Goal: Task Accomplishment & Management: Manage account settings

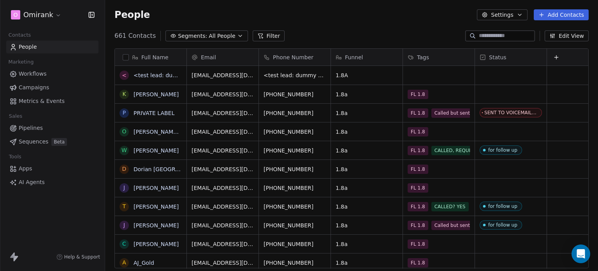
scroll to position [232, 487]
click at [499, 33] on input at bounding box center [506, 36] width 54 height 8
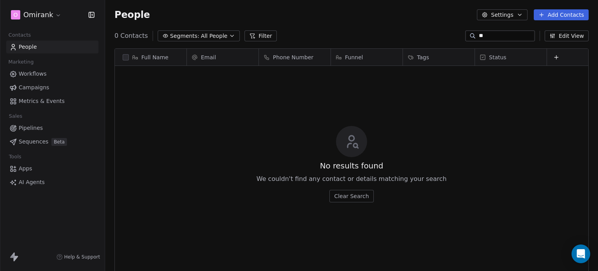
type input "*"
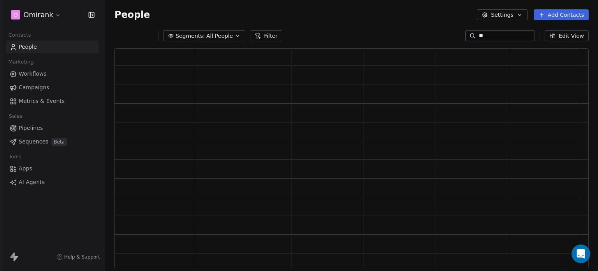
type input "*"
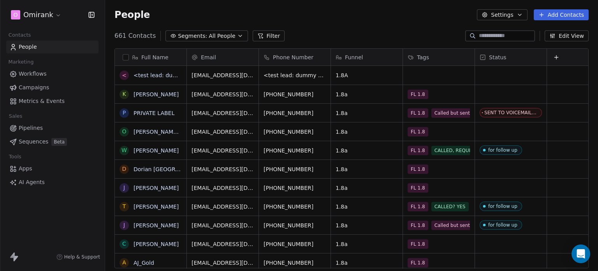
type input "*"
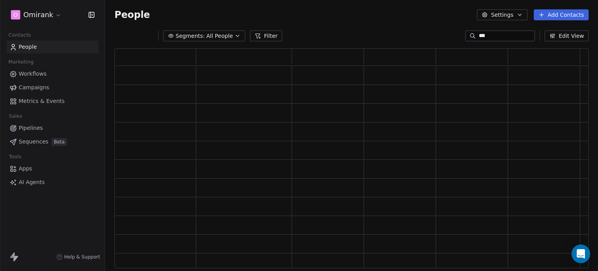
scroll to position [0, 0]
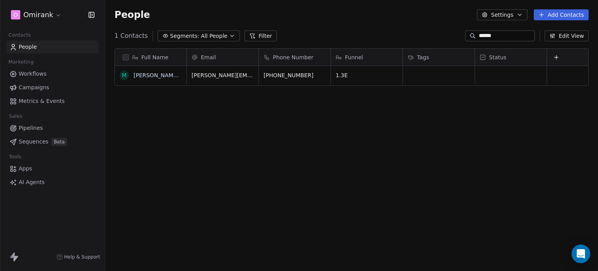
type input "******"
click at [431, 77] on div "grid" at bounding box center [439, 75] width 72 height 19
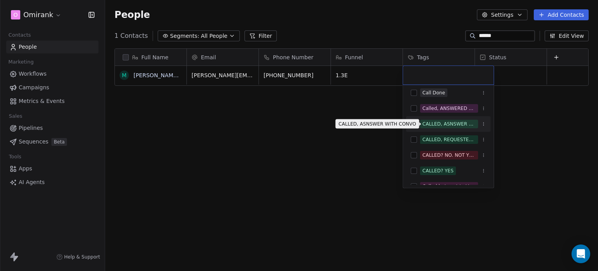
click at [448, 120] on span "CALLED, ASNSWER WITH CONVO" at bounding box center [449, 124] width 58 height 9
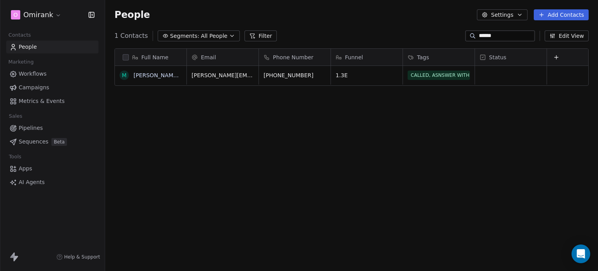
click at [510, 71] on html "O Omirank Contacts People Marketing Workflows Campaigns Metrics & Events Sales …" at bounding box center [299, 135] width 598 height 271
click at [510, 71] on div "grid" at bounding box center [511, 75] width 72 height 19
click at [416, 116] on html "O Omirank Contacts People Marketing Workflows Campaigns Metrics & Events Sales …" at bounding box center [299, 135] width 598 height 271
click at [503, 74] on div "grid" at bounding box center [511, 75] width 72 height 19
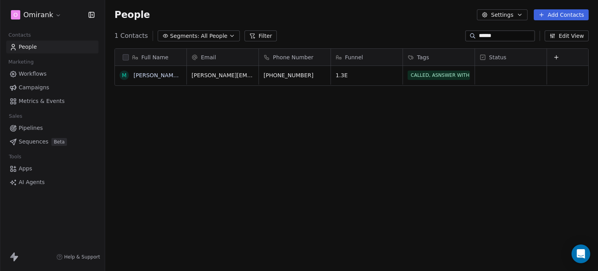
click at [403, 144] on html "O Omirank Contacts People Marketing Workflows Campaigns Metrics & Events Sales …" at bounding box center [299, 135] width 598 height 271
click at [513, 79] on div "grid" at bounding box center [511, 75] width 72 height 19
click at [521, 55] on html "O Omirank Contacts People Marketing Workflows Campaigns Metrics & Events Sales …" at bounding box center [299, 135] width 598 height 271
click at [482, 55] on icon at bounding box center [482, 57] width 5 height 5
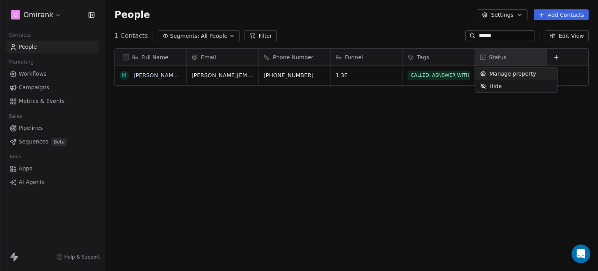
click at [498, 74] on span "Manage property" at bounding box center [512, 74] width 47 height 8
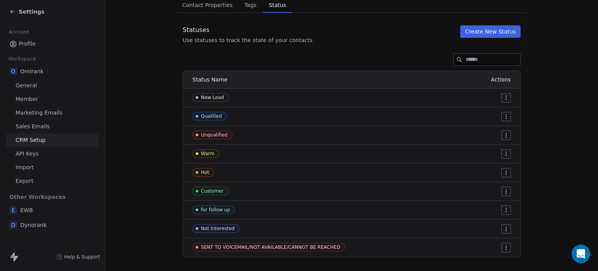
click at [508, 29] on button "Create New Status" at bounding box center [490, 31] width 60 height 12
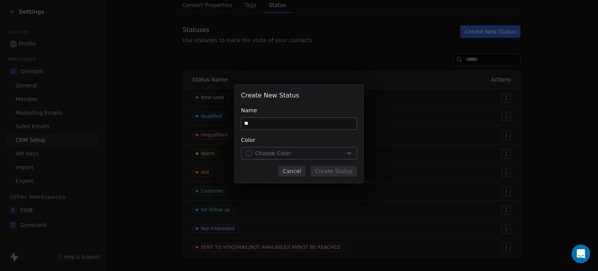
type input "*"
click at [303, 148] on button "Choose Color" at bounding box center [299, 153] width 116 height 12
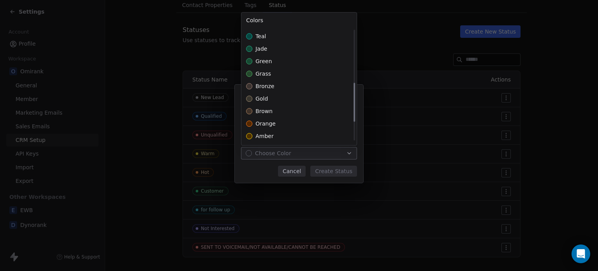
scroll to position [160, 0]
click at [279, 51] on div "jade" at bounding box center [298, 48] width 115 height 12
click at [276, 62] on div "green" at bounding box center [298, 60] width 115 height 12
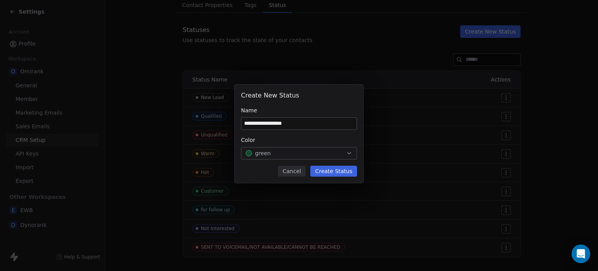
click at [363, 122] on div "**********" at bounding box center [299, 135] width 598 height 127
click at [328, 121] on input "**********" at bounding box center [298, 124] width 115 height 12
click at [250, 121] on input "**********" at bounding box center [298, 124] width 115 height 12
click at [326, 121] on input "**********" at bounding box center [298, 124] width 115 height 12
type input "**********"
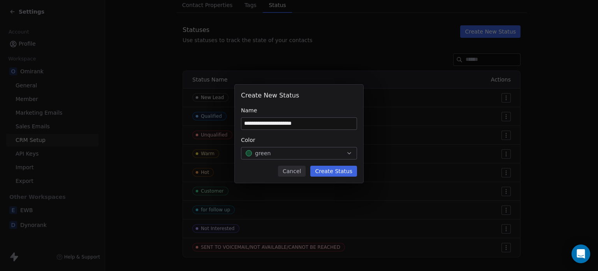
click at [343, 168] on button "Create Status" at bounding box center [333, 170] width 47 height 11
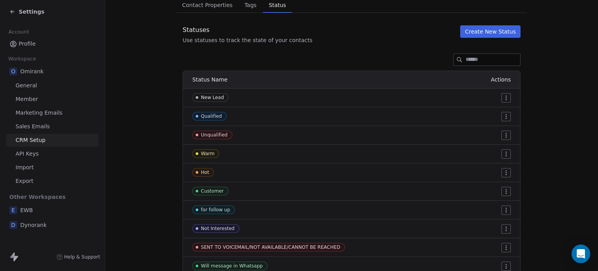
scroll to position [0, 0]
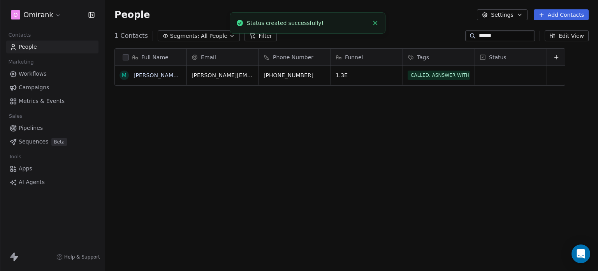
scroll to position [232, 487]
click at [504, 74] on div "grid" at bounding box center [511, 75] width 72 height 19
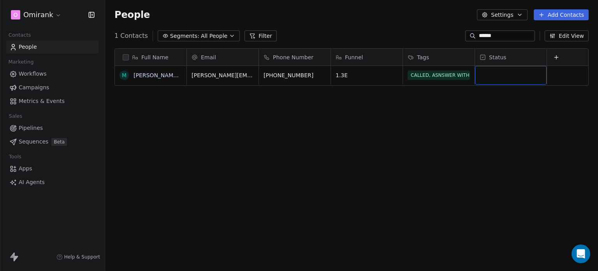
click at [504, 74] on div "grid" at bounding box center [511, 75] width 72 height 19
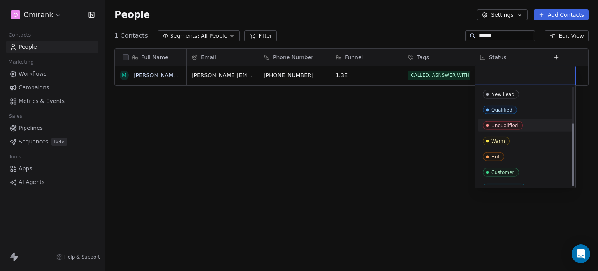
scroll to position [56, 0]
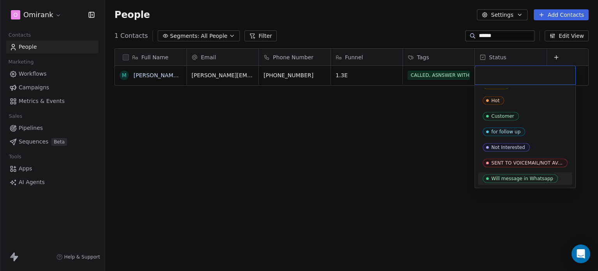
click at [531, 178] on div "Will message in Whatsapp" at bounding box center [522, 178] width 62 height 5
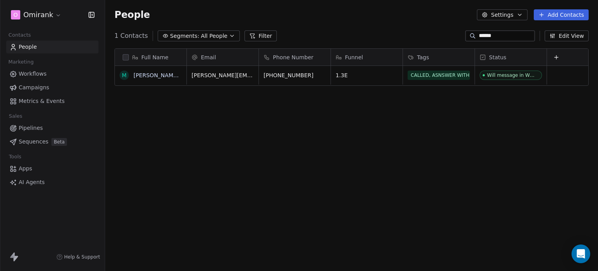
drag, startPoint x: 487, startPoint y: 39, endPoint x: 461, endPoint y: 35, distance: 26.3
click at [465, 35] on div "******" at bounding box center [500, 35] width 70 height 11
drag, startPoint x: 495, startPoint y: 37, endPoint x: 455, endPoint y: 37, distance: 40.1
click at [455, 37] on div "1 Contacts Segments: All People Filter ****** Edit View" at bounding box center [351, 36] width 493 height 12
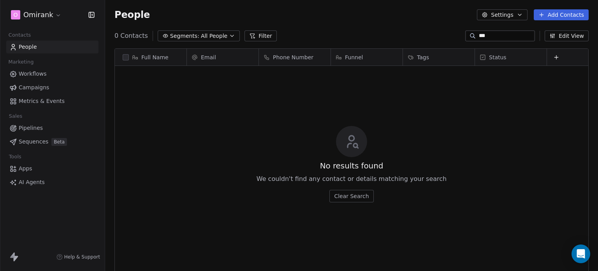
scroll to position [232, 487]
type input "*"
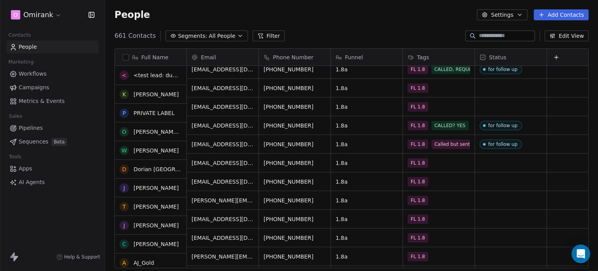
scroll to position [81, 0]
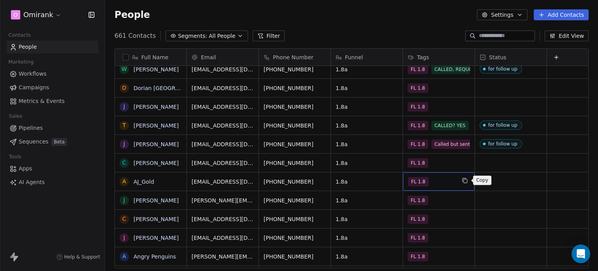
click at [461, 181] on button "grid" at bounding box center [464, 180] width 9 height 9
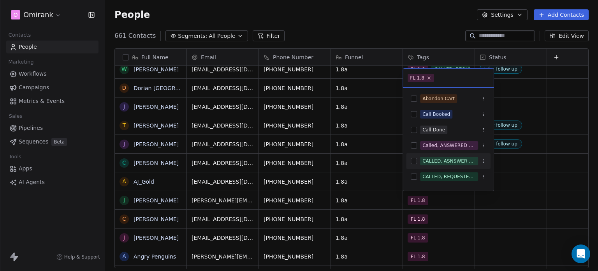
click at [455, 163] on div "CALLED, ASNSWER WITH CONVO" at bounding box center [448, 160] width 53 height 7
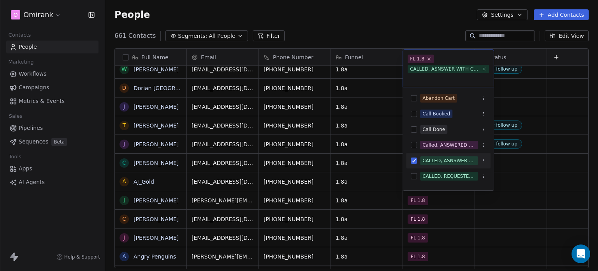
scroll to position [1, 0]
click at [510, 183] on html "O Omirank Contacts People Marketing Workflows Campaigns Metrics & Events Sales …" at bounding box center [299, 135] width 598 height 271
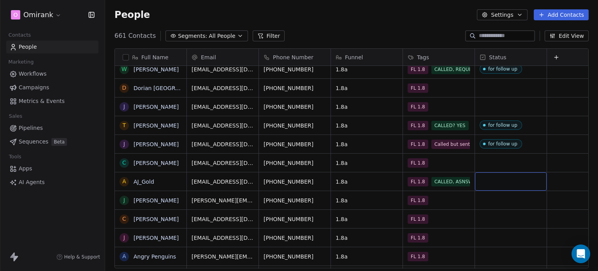
click at [510, 183] on div "grid" at bounding box center [511, 181] width 72 height 18
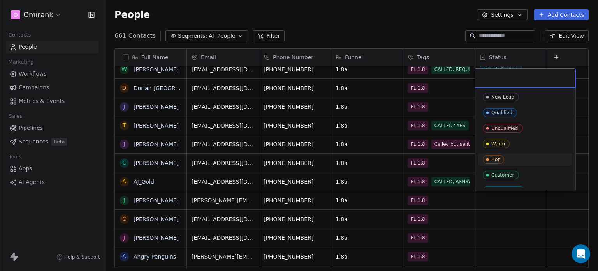
scroll to position [56, 0]
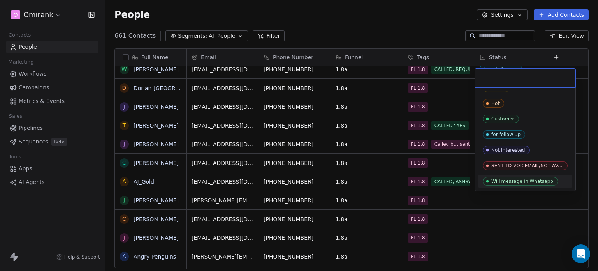
click at [525, 179] on div "Will message in Whatsapp" at bounding box center [522, 180] width 62 height 5
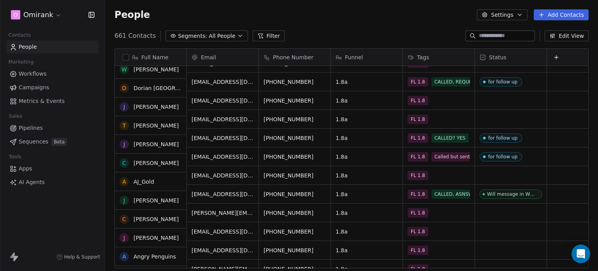
scroll to position [69, 0]
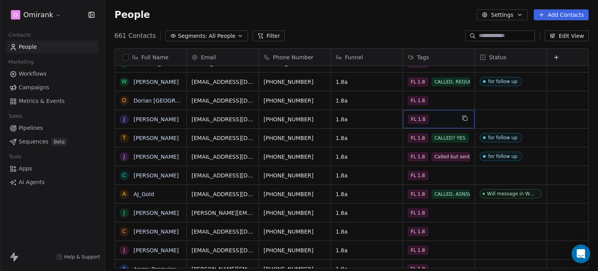
click at [445, 116] on div "FL 1.8" at bounding box center [431, 118] width 47 height 9
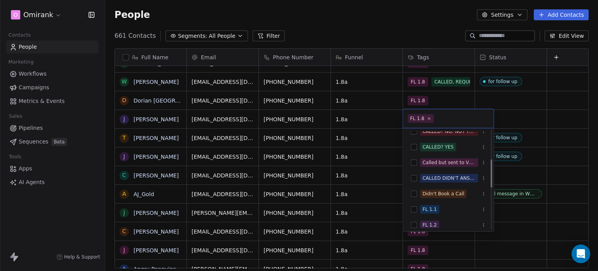
scroll to position [102, 0]
click at [458, 163] on div "Called but sent to VOICEMAIL" at bounding box center [448, 161] width 53 height 7
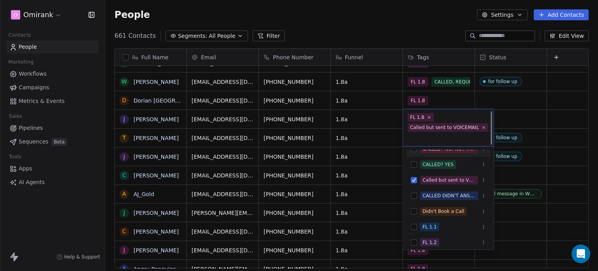
click at [517, 121] on html "O Omirank Contacts People Marketing Workflows Campaigns Metrics & Events Sales …" at bounding box center [299, 135] width 598 height 271
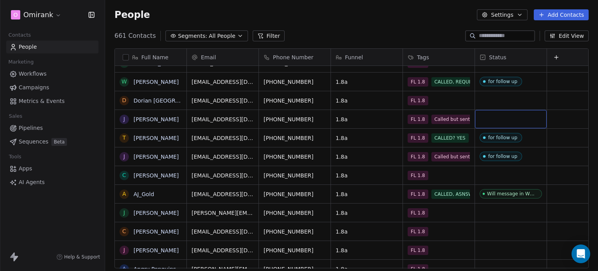
click at [517, 121] on div "grid" at bounding box center [511, 119] width 72 height 18
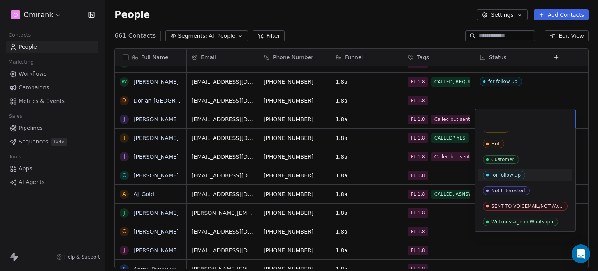
click at [508, 177] on div "for follow up" at bounding box center [505, 174] width 29 height 5
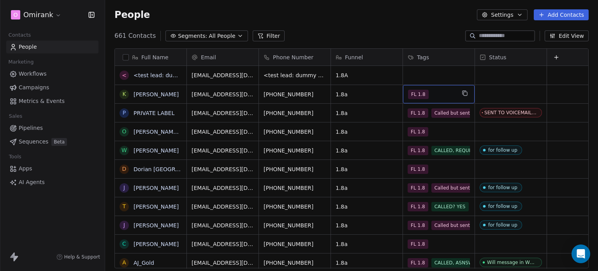
click at [450, 95] on div "FL 1.8" at bounding box center [431, 94] width 47 height 9
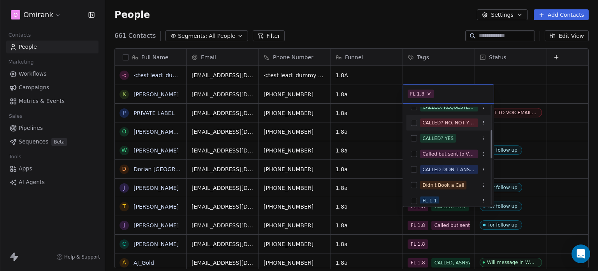
click at [457, 164] on div "CALLED DIDN'T ANSWER" at bounding box center [448, 169] width 84 height 12
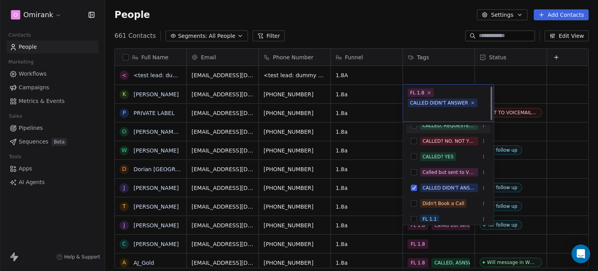
click at [512, 95] on html "O Omirank Contacts People Marketing Workflows Campaigns Metrics & Events Sales …" at bounding box center [299, 135] width 598 height 271
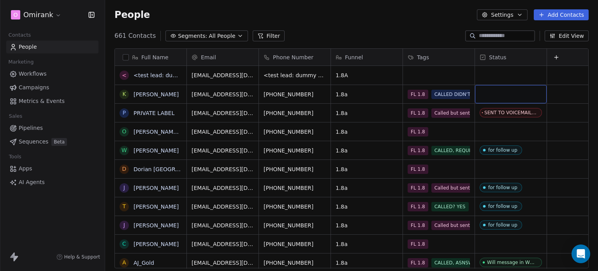
click at [512, 95] on div "grid" at bounding box center [511, 94] width 72 height 18
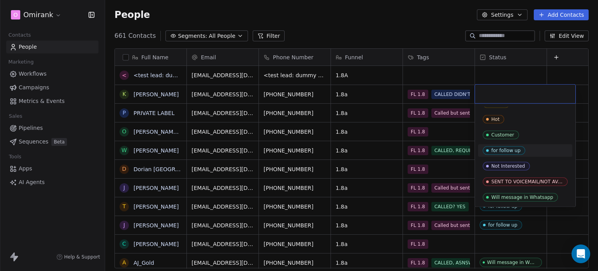
click at [509, 149] on div "for follow up" at bounding box center [505, 150] width 29 height 5
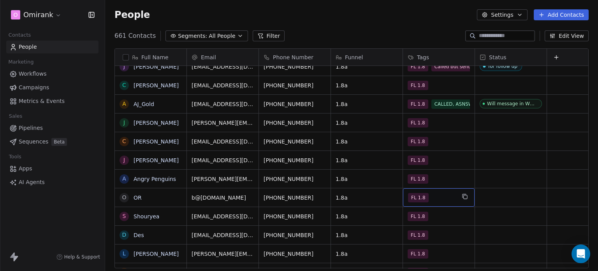
click at [448, 195] on div "FL 1.8" at bounding box center [431, 197] width 47 height 9
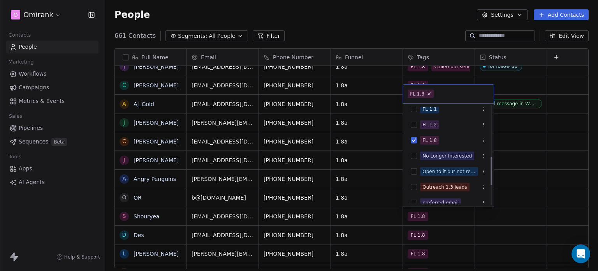
scroll to position [176, 0]
click at [446, 160] on div "No Longer Interested" at bounding box center [448, 156] width 84 height 12
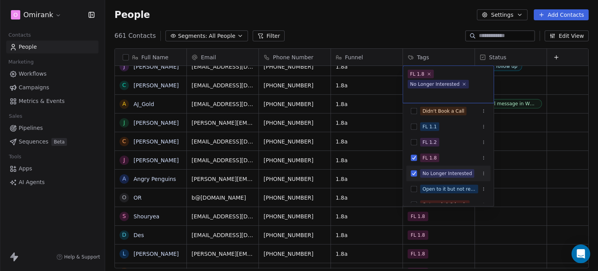
click at [413, 170] on button "Suggestions" at bounding box center [414, 173] width 6 height 6
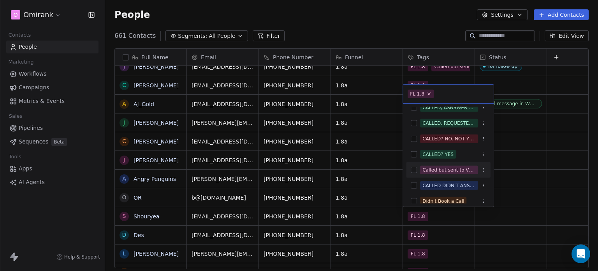
click at [453, 167] on div "Called but sent to VOICEMAIL" at bounding box center [448, 169] width 53 height 7
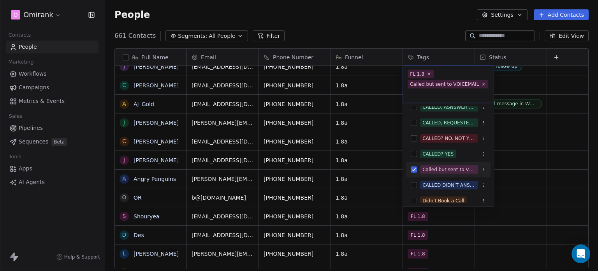
click at [514, 169] on html "O Omirank Contacts People Marketing Workflows Campaigns Metrics & Events Sales …" at bounding box center [299, 135] width 598 height 271
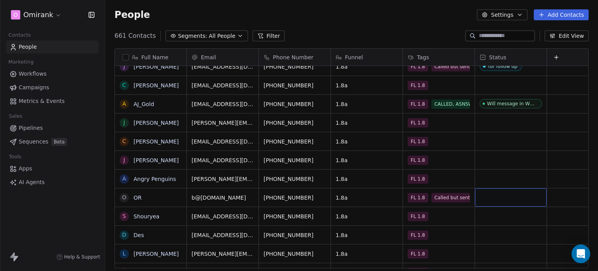
click at [520, 200] on div "grid" at bounding box center [511, 197] width 72 height 18
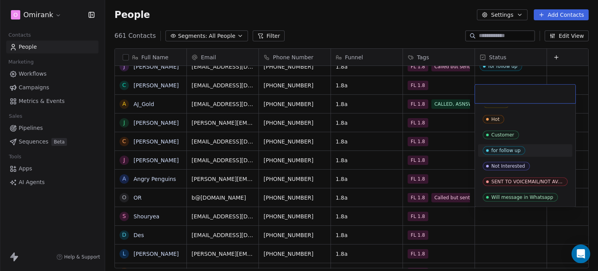
click at [511, 148] on div "for follow up" at bounding box center [505, 150] width 29 height 5
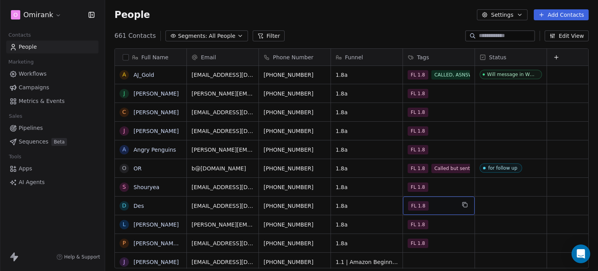
click at [445, 204] on div "FL 1.8" at bounding box center [431, 205] width 47 height 9
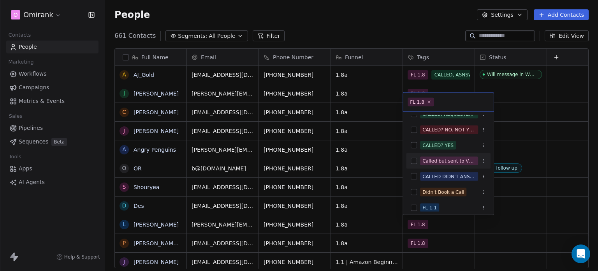
click at [443, 162] on div "Called but sent to VOICEMAIL" at bounding box center [448, 160] width 53 height 7
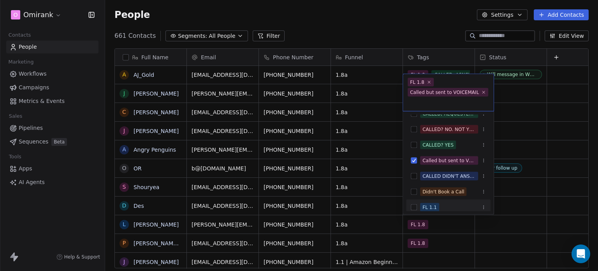
click at [503, 223] on html "O Omirank Contacts People Marketing Workflows Campaigns Metrics & Events Sales …" at bounding box center [299, 135] width 598 height 271
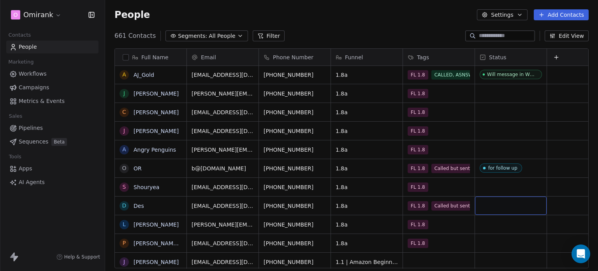
click at [508, 207] on div "grid" at bounding box center [511, 205] width 72 height 18
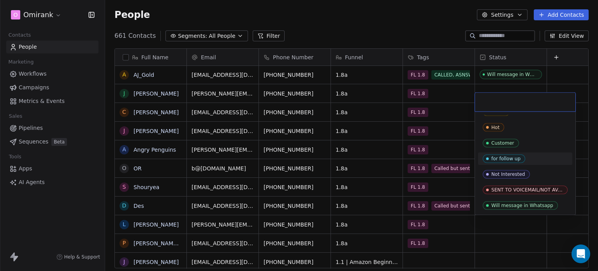
click at [508, 162] on div "for follow up" at bounding box center [525, 158] width 94 height 12
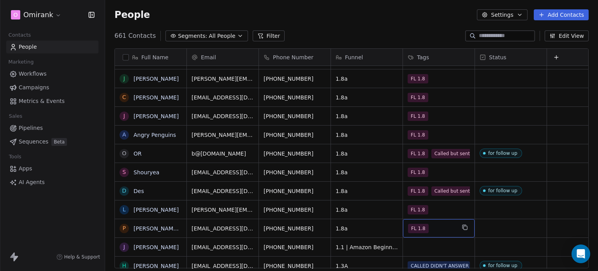
click at [447, 220] on div "FL 1.8" at bounding box center [439, 228] width 72 height 18
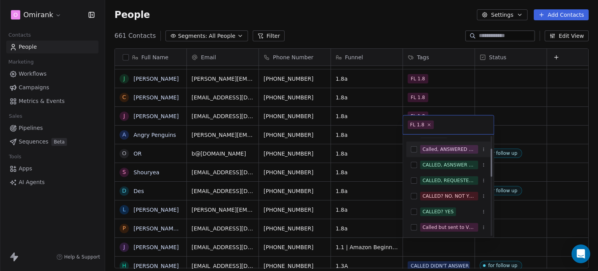
scroll to position [43, 0]
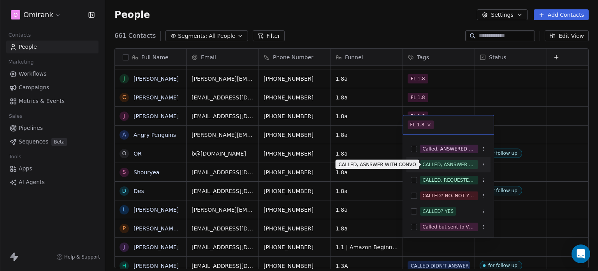
click at [445, 167] on div "CALLED, ASNSWER WITH CONVO" at bounding box center [448, 164] width 53 height 7
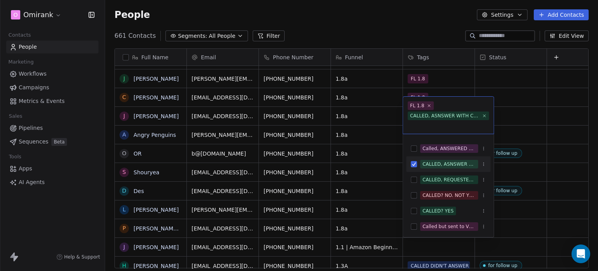
scroll to position [1, 0]
click at [446, 177] on div "CALLED, REQUESTED CALL BACK" at bounding box center [448, 179] width 53 height 7
click at [484, 105] on icon at bounding box center [484, 105] width 3 height 3
click at [508, 206] on html "O Omirank Contacts People Marketing Workflows Campaigns Metrics & Events Sales …" at bounding box center [299, 135] width 598 height 271
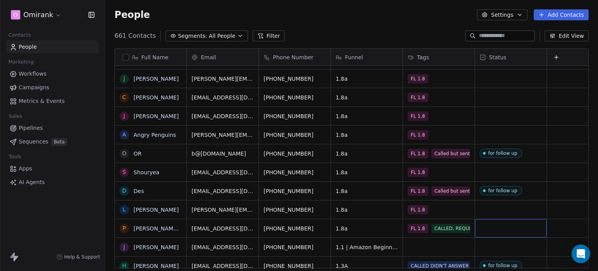
click at [506, 225] on div "grid" at bounding box center [511, 228] width 72 height 18
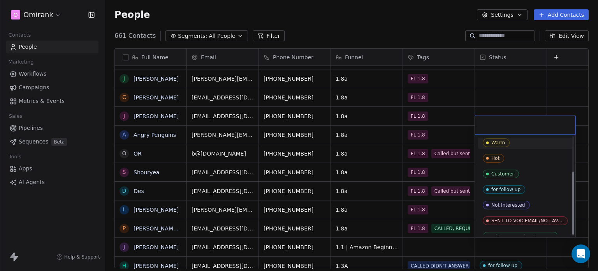
scroll to position [56, 0]
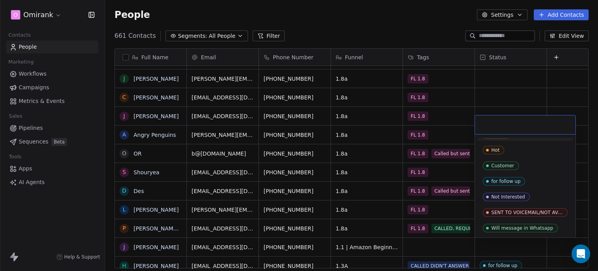
click at [506, 181] on div "for follow up" at bounding box center [505, 180] width 29 height 5
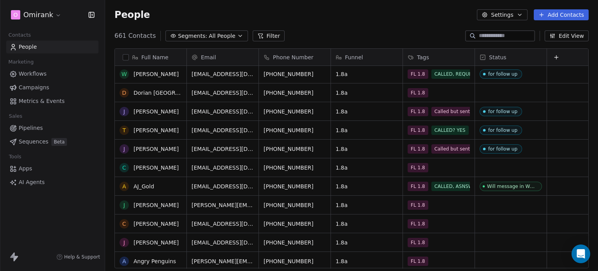
scroll to position [107, 0]
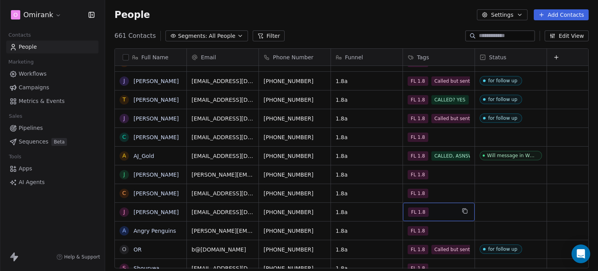
click at [445, 209] on div "FL 1.8" at bounding box center [431, 211] width 47 height 9
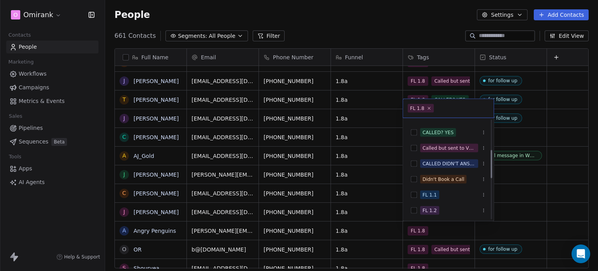
scroll to position [104, 0]
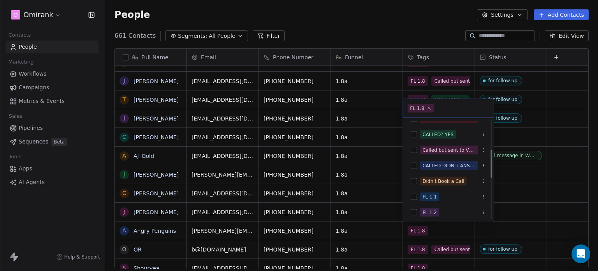
click at [455, 146] on div "Called but sent to VOICEMAIL" at bounding box center [448, 149] width 53 height 7
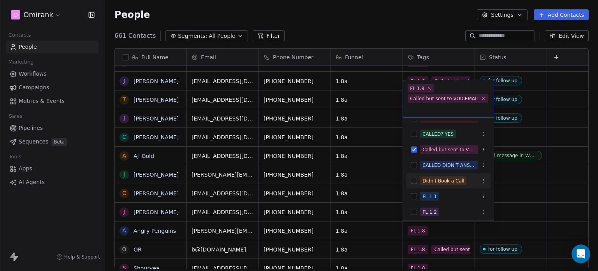
click at [513, 219] on html "O Omirank Contacts People Marketing Workflows Campaigns Metrics & Events Sales …" at bounding box center [299, 135] width 598 height 271
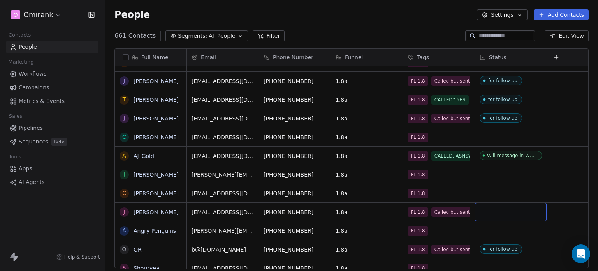
click at [511, 209] on div "grid" at bounding box center [511, 211] width 72 height 18
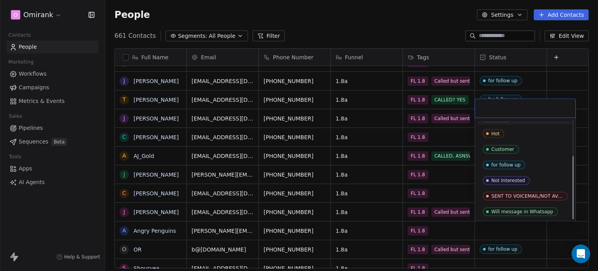
scroll to position [56, 0]
click at [518, 164] on div "for follow up" at bounding box center [505, 164] width 29 height 5
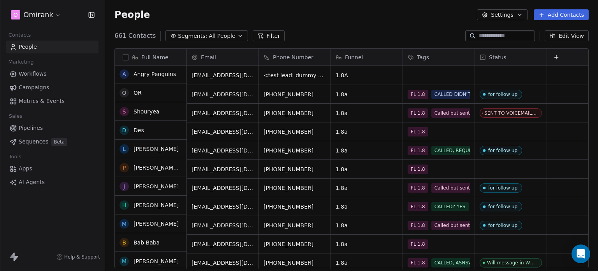
scroll to position [0, 0]
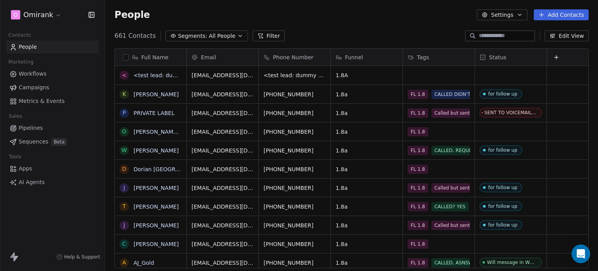
click at [221, 32] on span "All People" at bounding box center [222, 36] width 26 height 8
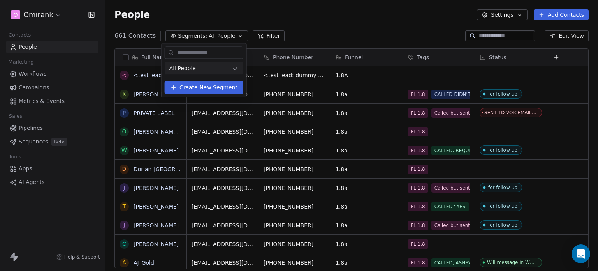
click at [490, 36] on html "O Omirank Contacts People Marketing Workflows Campaigns Metrics & Events Sales …" at bounding box center [299, 135] width 598 height 271
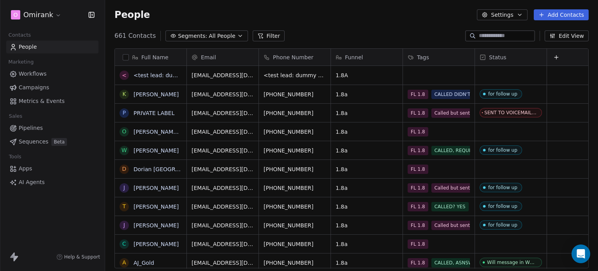
click at [490, 36] on input at bounding box center [506, 36] width 54 height 8
paste input "**********"
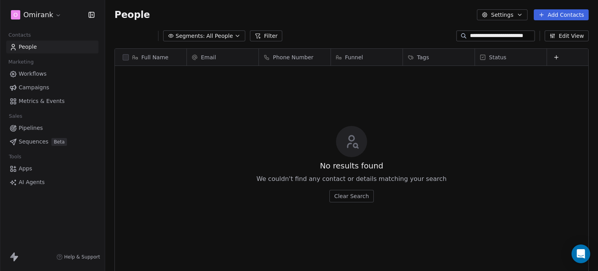
click at [515, 34] on input "**********" at bounding box center [501, 36] width 63 height 8
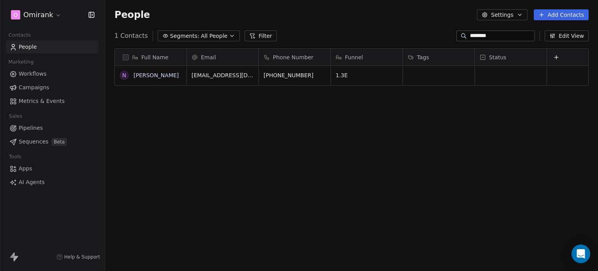
scroll to position [232, 487]
type input "********"
click at [421, 74] on div "grid" at bounding box center [439, 75] width 72 height 19
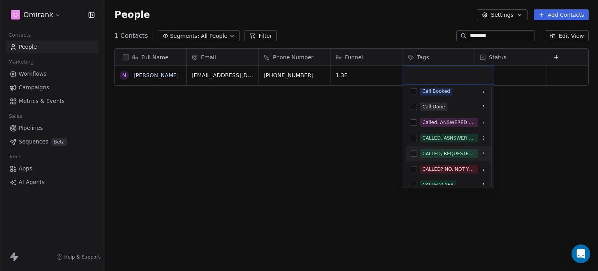
scroll to position [34, 0]
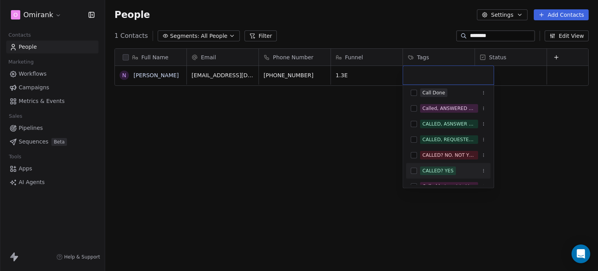
click at [456, 164] on div "CALLED? YES" at bounding box center [448, 170] width 84 height 12
click at [499, 74] on html "O Omirank Contacts People Marketing Workflows Campaigns Metrics & Events Sales …" at bounding box center [299, 135] width 598 height 271
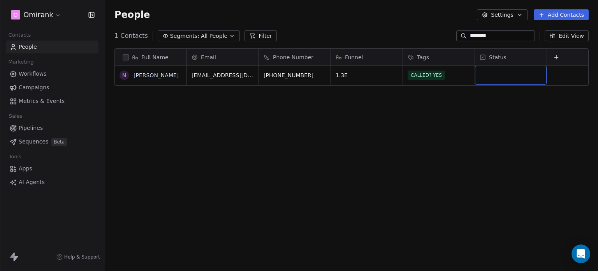
click at [499, 74] on div "grid" at bounding box center [511, 75] width 72 height 19
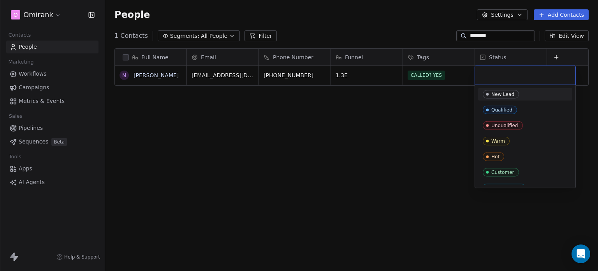
type input "**********"
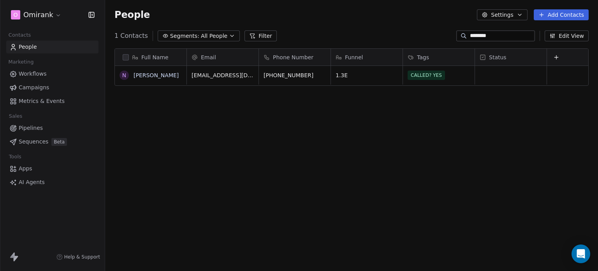
click at [447, 112] on html "O Omirank Contacts People Marketing Workflows Campaigns Metrics & Events Sales …" at bounding box center [299, 135] width 598 height 271
click at [151, 74] on link "[PERSON_NAME]" at bounding box center [156, 75] width 45 height 6
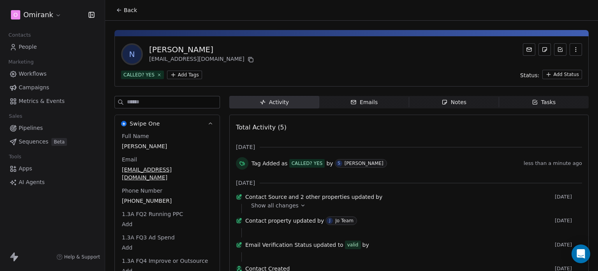
click at [550, 99] on span "Tasks Tasks" at bounding box center [544, 102] width 90 height 12
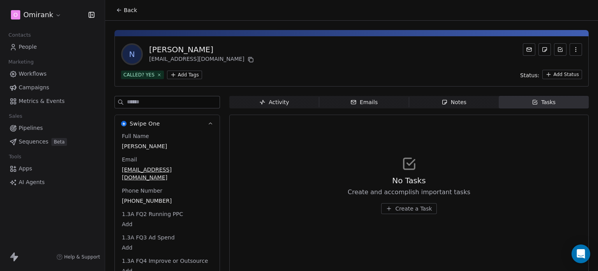
click at [401, 208] on span "Create a Task" at bounding box center [413, 208] width 37 height 8
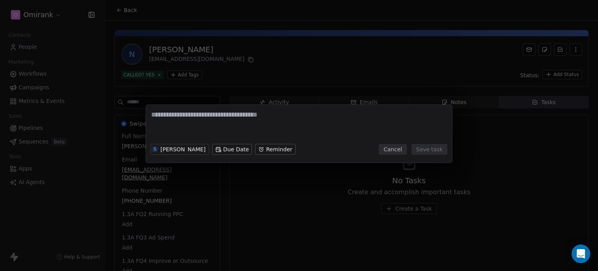
click at [281, 120] on textarea at bounding box center [299, 125] width 296 height 30
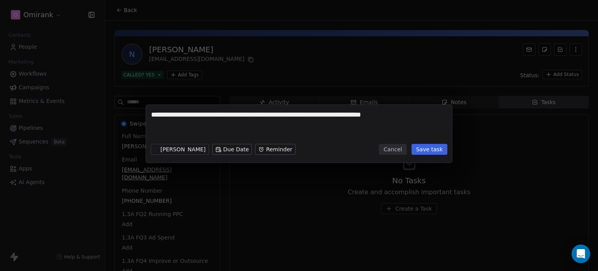
type textarea "**********"
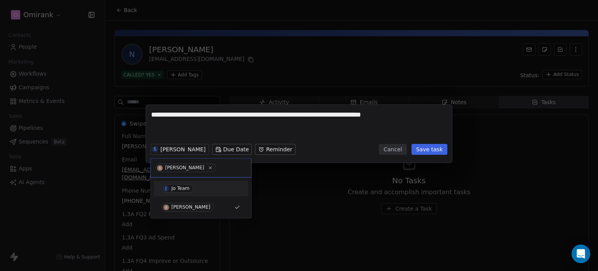
click at [192, 193] on div "J Jo Team" at bounding box center [201, 188] width 88 height 12
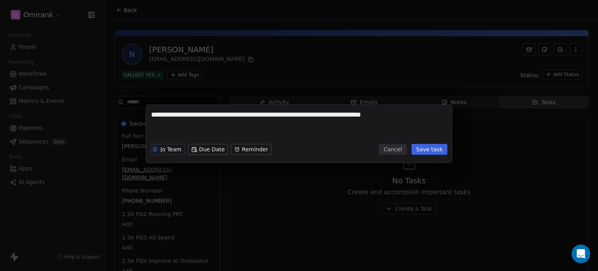
click at [433, 148] on button "Save task" at bounding box center [429, 149] width 36 height 11
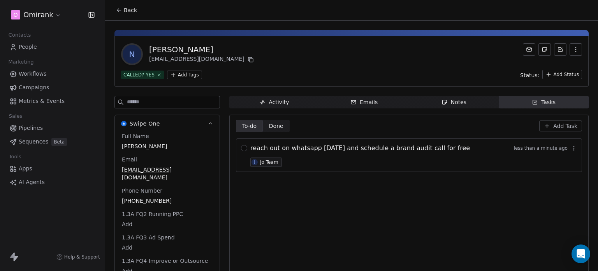
click at [118, 11] on icon at bounding box center [119, 10] width 6 height 6
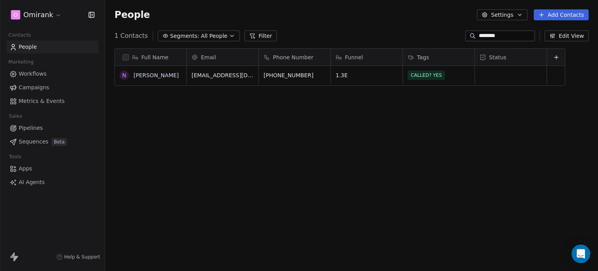
scroll to position [232, 487]
drag, startPoint x: 510, startPoint y: 32, endPoint x: 456, endPoint y: 38, distance: 54.1
click at [456, 38] on div "1 Contacts Segments: All People Filter ******** Edit View" at bounding box center [351, 36] width 493 height 12
type input "******"
click at [437, 78] on div "grid" at bounding box center [439, 75] width 72 height 19
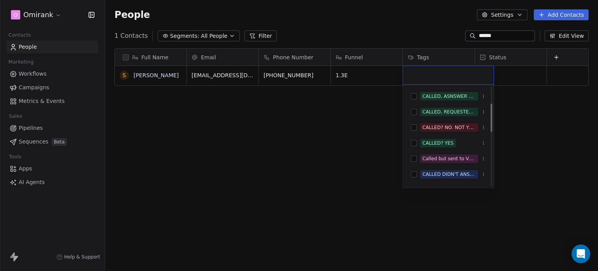
scroll to position [62, 0]
click at [452, 140] on span "CALLED? YES" at bounding box center [438, 142] width 36 height 9
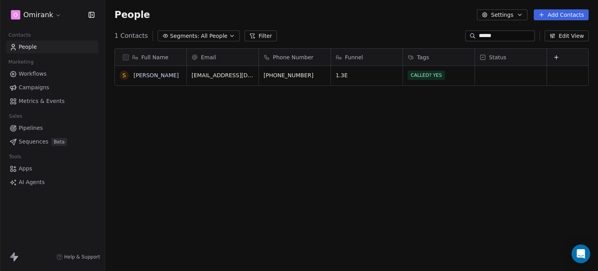
click at [515, 74] on html "O Omirank Contacts People Marketing Workflows Campaigns Metrics & Events Sales …" at bounding box center [299, 135] width 598 height 271
click at [515, 74] on div "grid" at bounding box center [511, 75] width 72 height 19
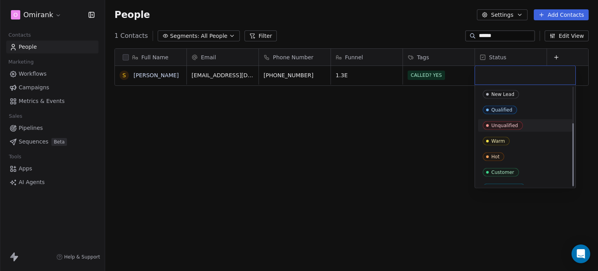
scroll to position [56, 0]
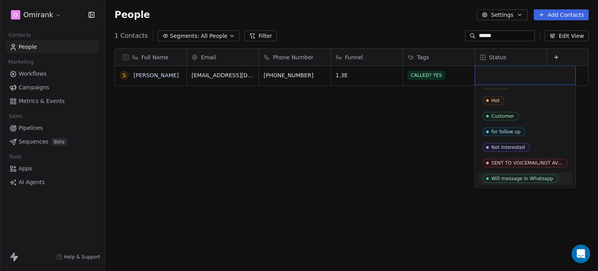
click at [532, 176] on div "Will message in Whatsapp" at bounding box center [522, 178] width 62 height 5
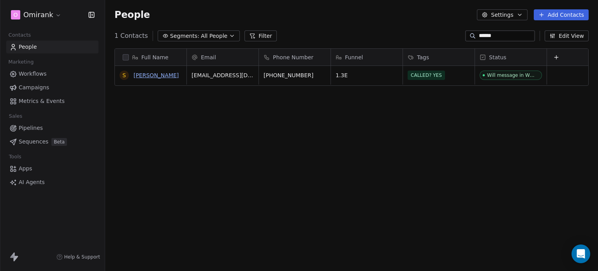
click at [146, 73] on link "[PERSON_NAME]" at bounding box center [156, 75] width 45 height 6
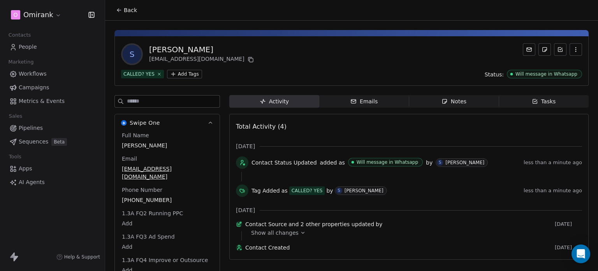
click at [536, 97] on div "Tasks" at bounding box center [544, 101] width 24 height 8
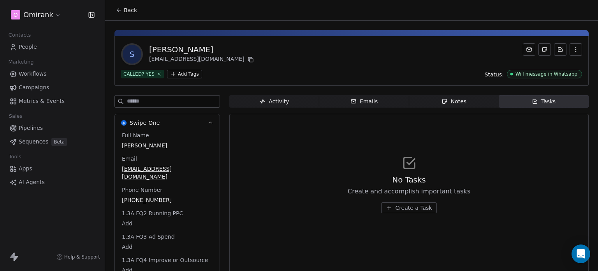
click at [413, 209] on span "Create a Task" at bounding box center [413, 208] width 37 height 8
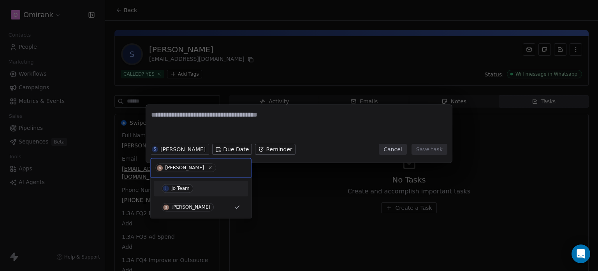
click at [191, 192] on div "J Jo Team" at bounding box center [201, 188] width 79 height 9
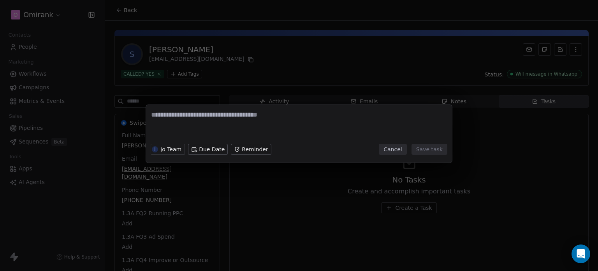
click at [182, 121] on textarea at bounding box center [299, 125] width 296 height 30
paste textarea "**********"
click at [204, 115] on textarea "**********" at bounding box center [299, 125] width 296 height 30
click at [233, 114] on textarea "**********" at bounding box center [299, 125] width 296 height 30
click at [152, 115] on textarea "**********" at bounding box center [299, 125] width 296 height 30
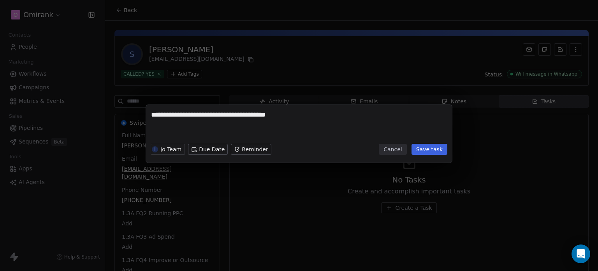
type textarea "**********"
click at [420, 145] on button "Save task" at bounding box center [429, 149] width 36 height 11
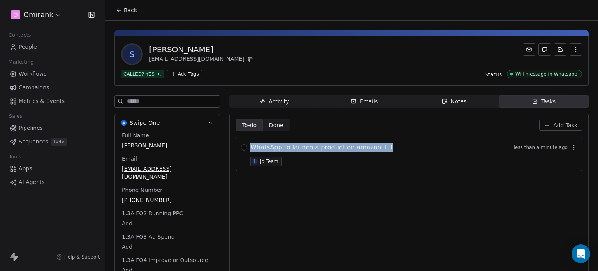
drag, startPoint x: 392, startPoint y: 141, endPoint x: 245, endPoint y: 139, distance: 147.2
click at [245, 139] on div "WhatsApp to launch a product on amazon 1.1 less than a minute ago J Jo Team" at bounding box center [409, 153] width 346 height 33
copy div "WhatsApp to launch a product on amazon 1.1"
click at [571, 146] on icon "button" at bounding box center [574, 147] width 6 height 6
click at [550, 173] on button "Delete" at bounding box center [564, 177] width 53 height 12
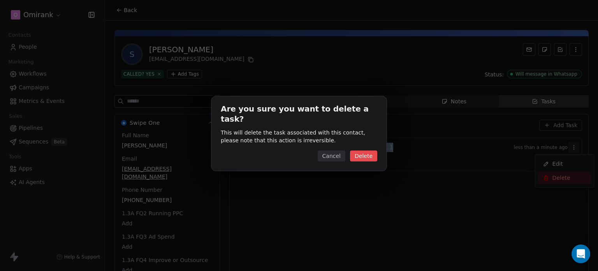
click at [369, 150] on button "Delete" at bounding box center [363, 155] width 27 height 11
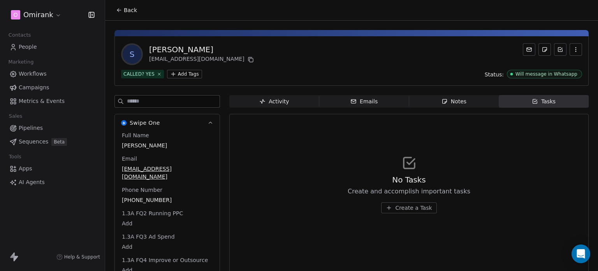
click at [436, 104] on span "Notes Notes" at bounding box center [454, 101] width 90 height 12
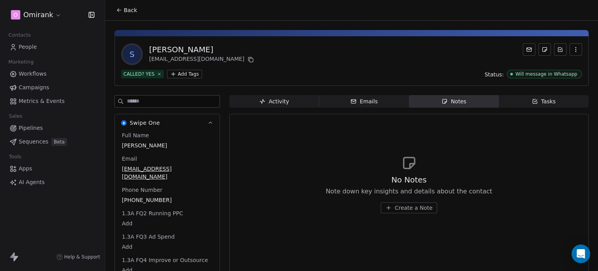
click at [401, 207] on span "Create a Note" at bounding box center [414, 208] width 38 height 8
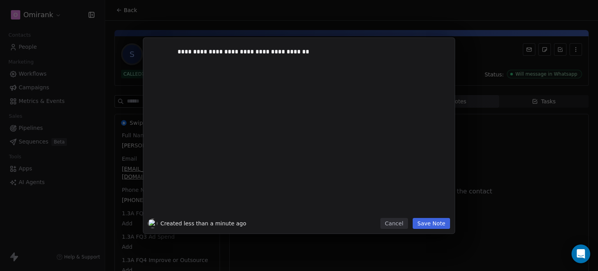
click at [430, 220] on button "Save Note" at bounding box center [431, 223] width 37 height 11
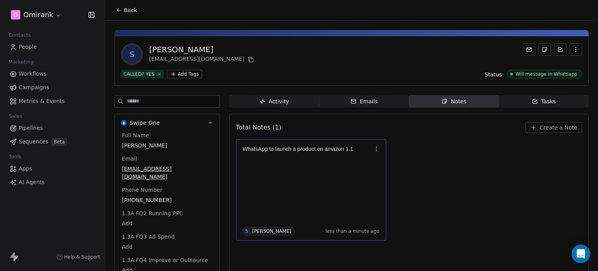
click at [254, 174] on div "WhatsApp to launch a product on amazon 1.1 S [PERSON_NAME] less than a minute a…" at bounding box center [311, 189] width 137 height 91
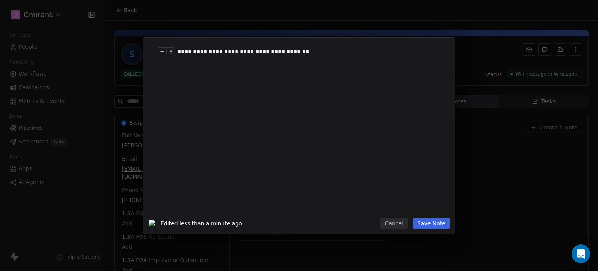
click at [181, 47] on div "**********" at bounding box center [307, 51] width 260 height 9
click at [236, 48] on div "**********" at bounding box center [307, 51] width 260 height 9
click at [441, 220] on button "Save Note" at bounding box center [431, 223] width 37 height 11
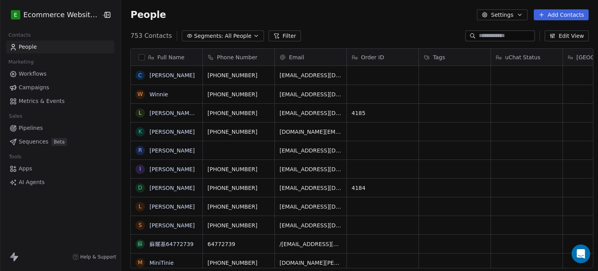
scroll to position [232, 475]
click at [518, 36] on input at bounding box center [506, 36] width 54 height 8
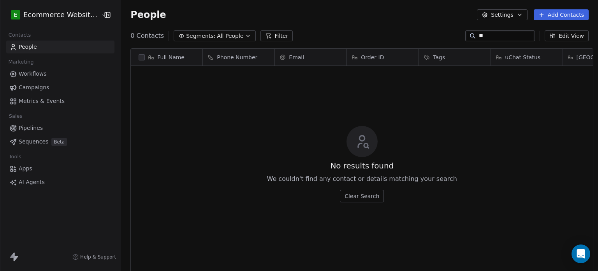
type input "*"
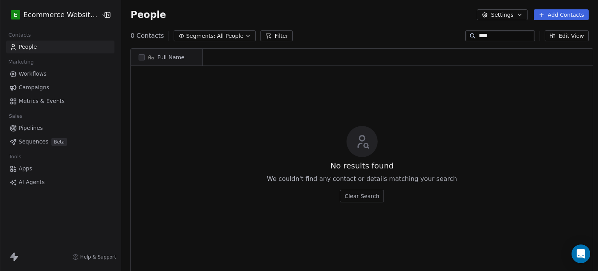
scroll to position [0, 0]
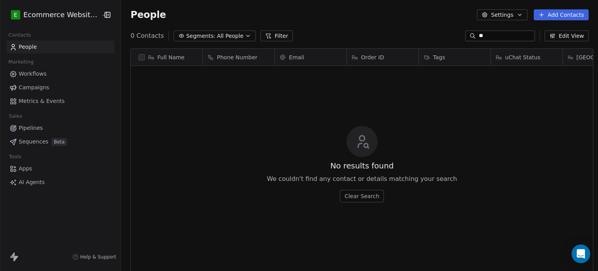
type input "*"
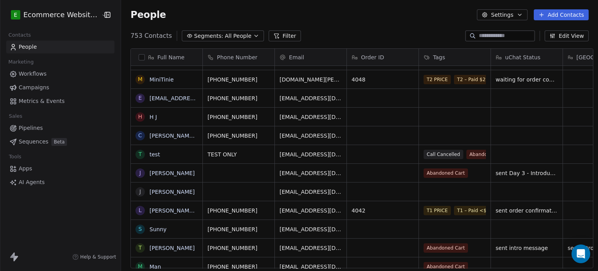
paste input "**********"
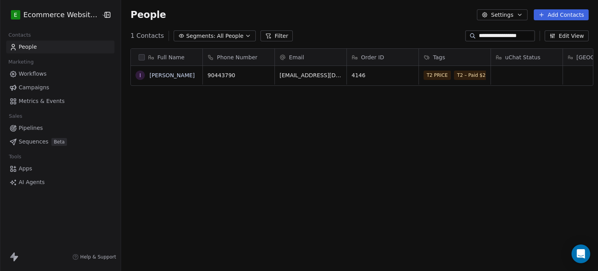
type input "**********"
click at [364, 73] on span "4146" at bounding box center [375, 75] width 47 height 8
type textarea "*********"
click at [329, 111] on html "**********" at bounding box center [299, 135] width 598 height 271
click at [154, 77] on link "Isabella" at bounding box center [171, 75] width 45 height 6
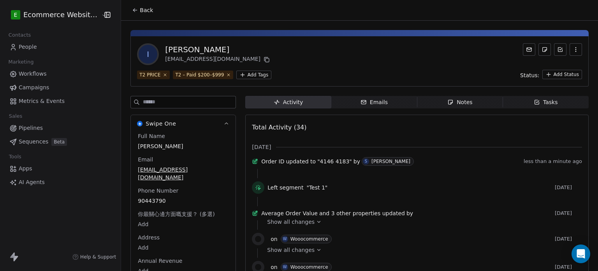
scroll to position [16, 0]
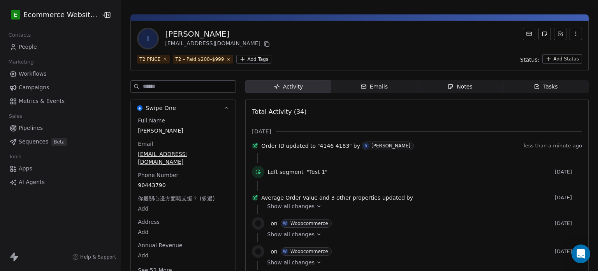
drag, startPoint x: 528, startPoint y: 92, endPoint x: 526, endPoint y: 88, distance: 4.9
click at [526, 88] on span "Tasks Tasks" at bounding box center [546, 86] width 86 height 12
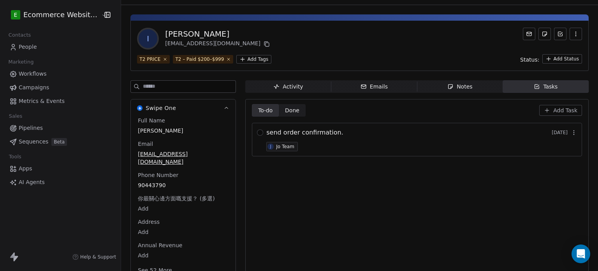
click at [526, 88] on span "Tasks Tasks" at bounding box center [546, 86] width 86 height 12
click at [553, 111] on span "Add Task" at bounding box center [565, 110] width 24 height 8
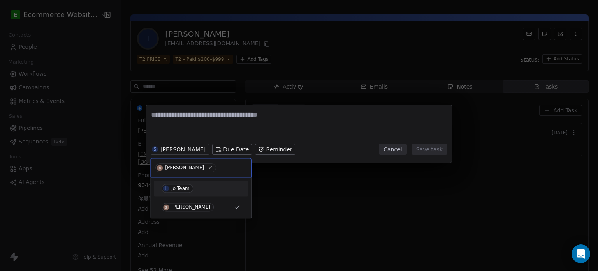
click at [209, 182] on div "J Jo Team" at bounding box center [201, 188] width 88 height 12
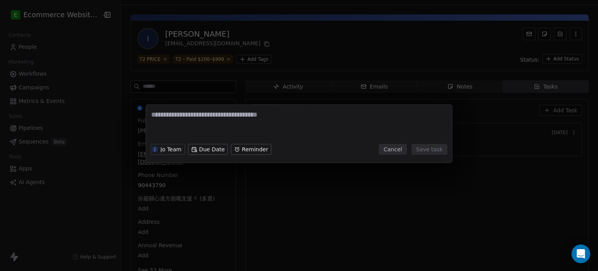
click at [199, 118] on textarea at bounding box center [299, 125] width 296 height 30
type textarea "**********"
click at [438, 145] on button "Save task" at bounding box center [429, 149] width 36 height 11
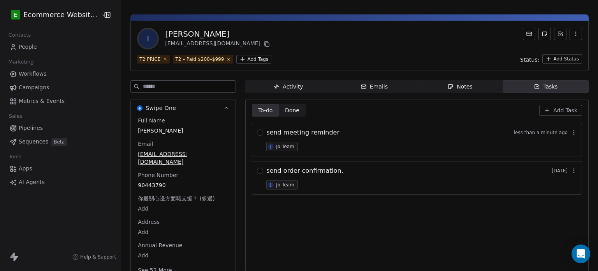
click at [432, 86] on span "Notes Notes" at bounding box center [460, 86] width 86 height 12
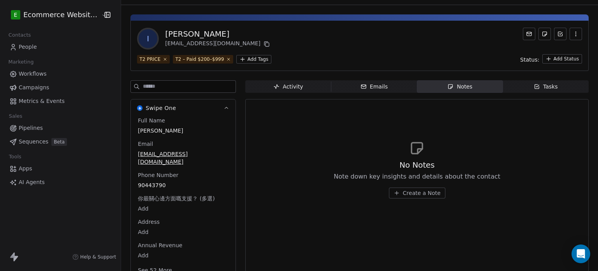
click at [414, 192] on span "Create a Note" at bounding box center [422, 193] width 38 height 8
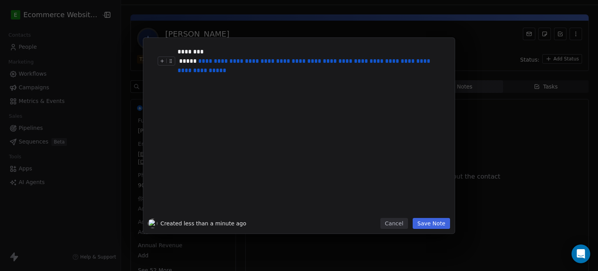
click at [181, 60] on div "**********" at bounding box center [307, 65] width 260 height 19
click at [180, 59] on div "**********" at bounding box center [307, 65] width 260 height 19
click at [317, 72] on div "**********" at bounding box center [307, 65] width 260 height 19
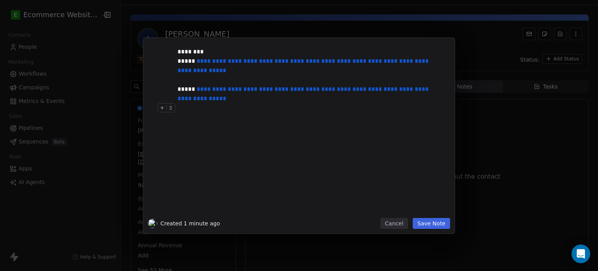
click at [433, 224] on button "Save Note" at bounding box center [431, 223] width 37 height 11
